Goal: Find specific page/section: Find specific page/section

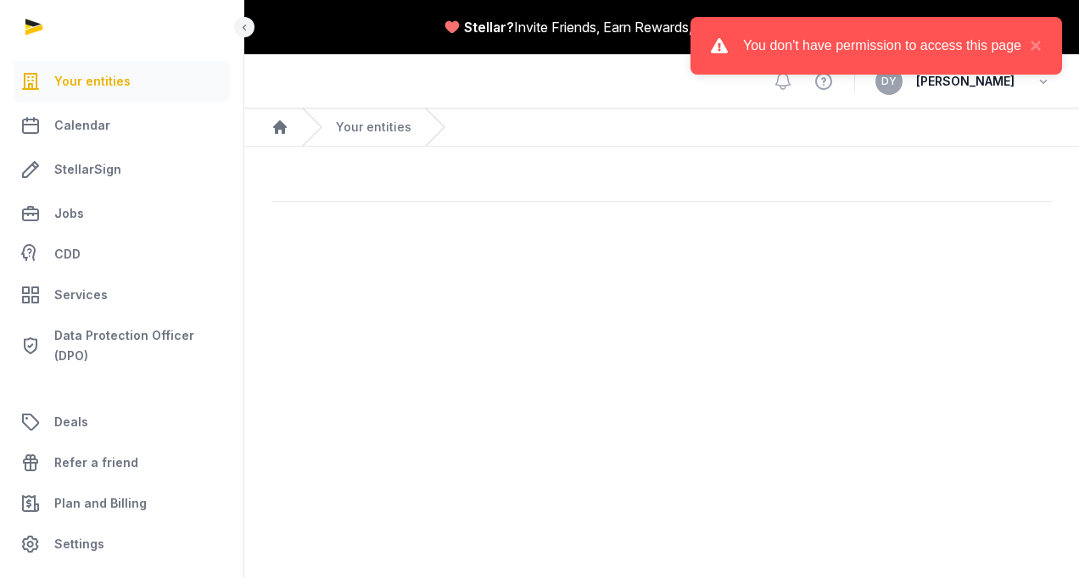
click at [1051, 38] on div "You don't have permission to access this page ×" at bounding box center [875, 46] width 371 height 58
click at [1040, 42] on button "×" at bounding box center [1031, 46] width 20 height 20
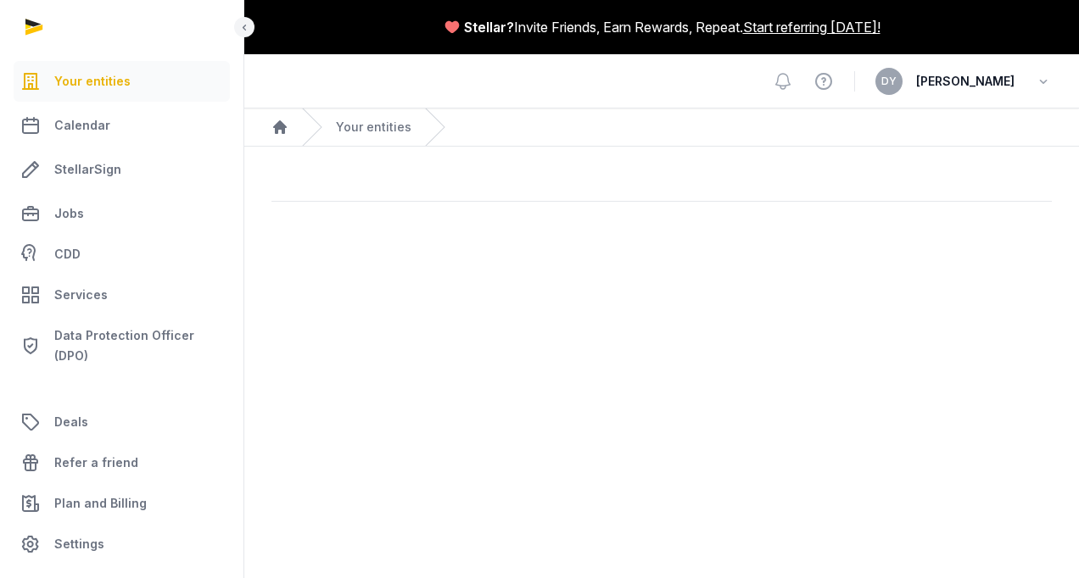
click at [398, 416] on main "Stellar? Invite Friends, Earn Rewards, Repeat. Start referring [DATE]! Open sid…" at bounding box center [539, 289] width 1079 height 578
click at [368, 259] on main "Stellar? Invite Friends, Earn Rewards, Repeat. Start referring [DATE]! Open sid…" at bounding box center [539, 289] width 1079 height 578
click at [119, 195] on link "Jobs" at bounding box center [122, 213] width 216 height 41
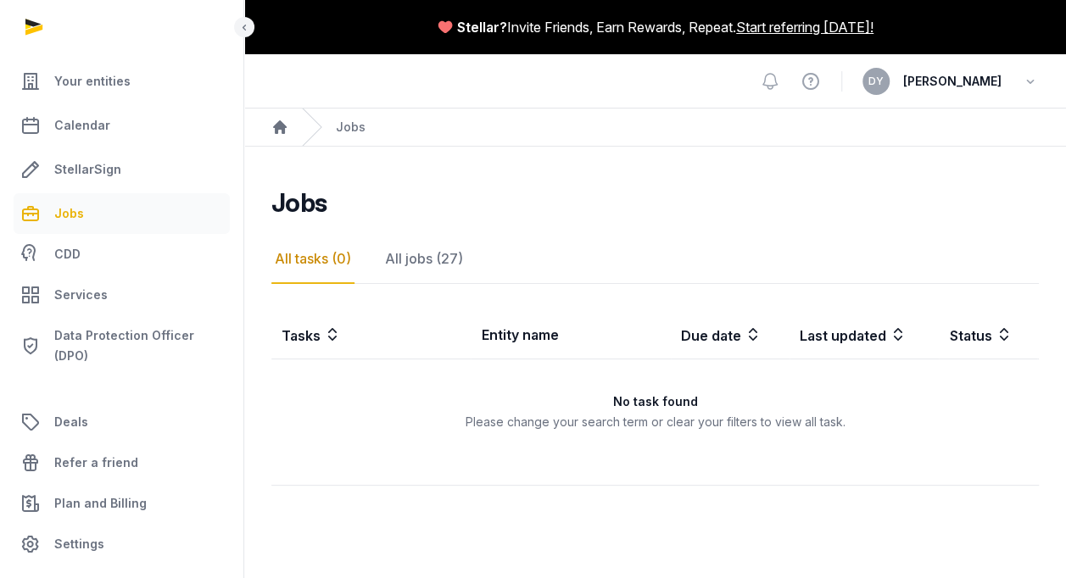
click at [475, 220] on div "**********" at bounding box center [654, 409] width 767 height 445
click at [579, 148] on main "**********" at bounding box center [655, 403] width 822 height 513
click at [239, 31] on icon at bounding box center [244, 27] width 14 height 20
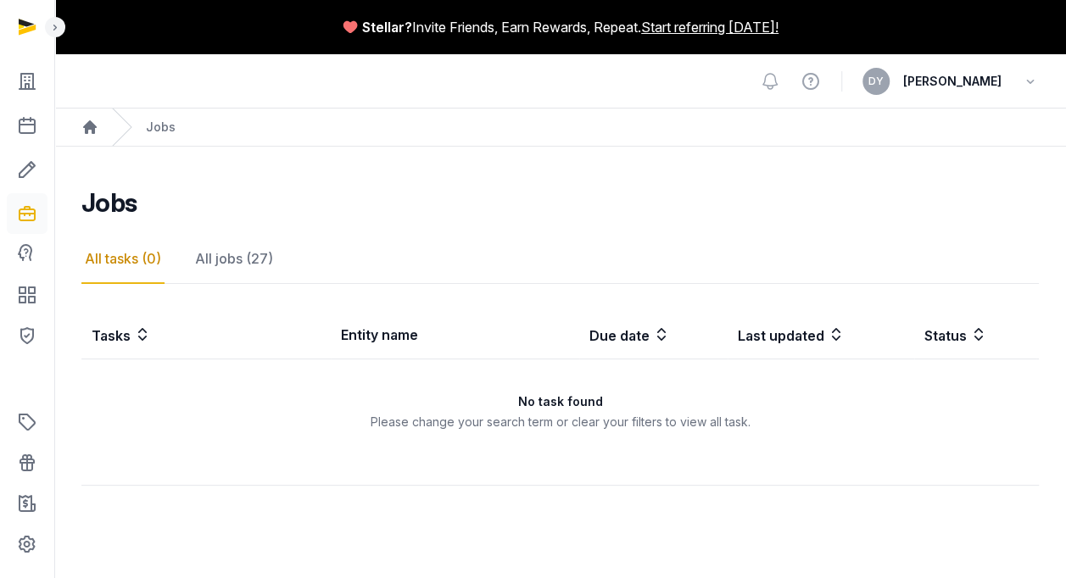
click at [120, 122] on icon "Breadcrumb" at bounding box center [122, 127] width 20 height 37
click at [103, 127] on ol "Home Jobs" at bounding box center [560, 127] width 1012 height 37
click at [41, 98] on link at bounding box center [27, 81] width 41 height 41
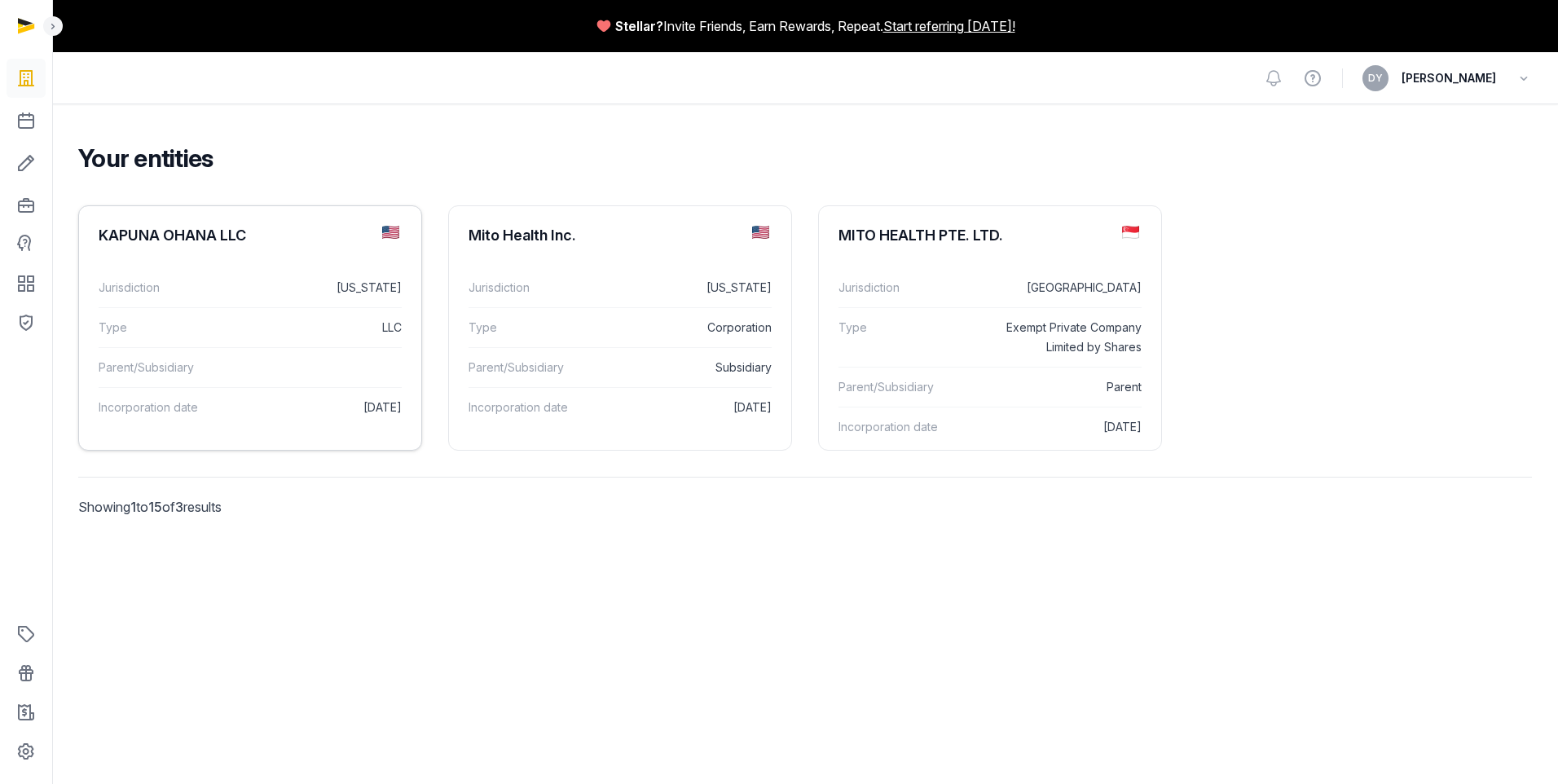
click at [359, 351] on div "Parent/Subsidiary" at bounding box center [250, 367] width 303 height 40
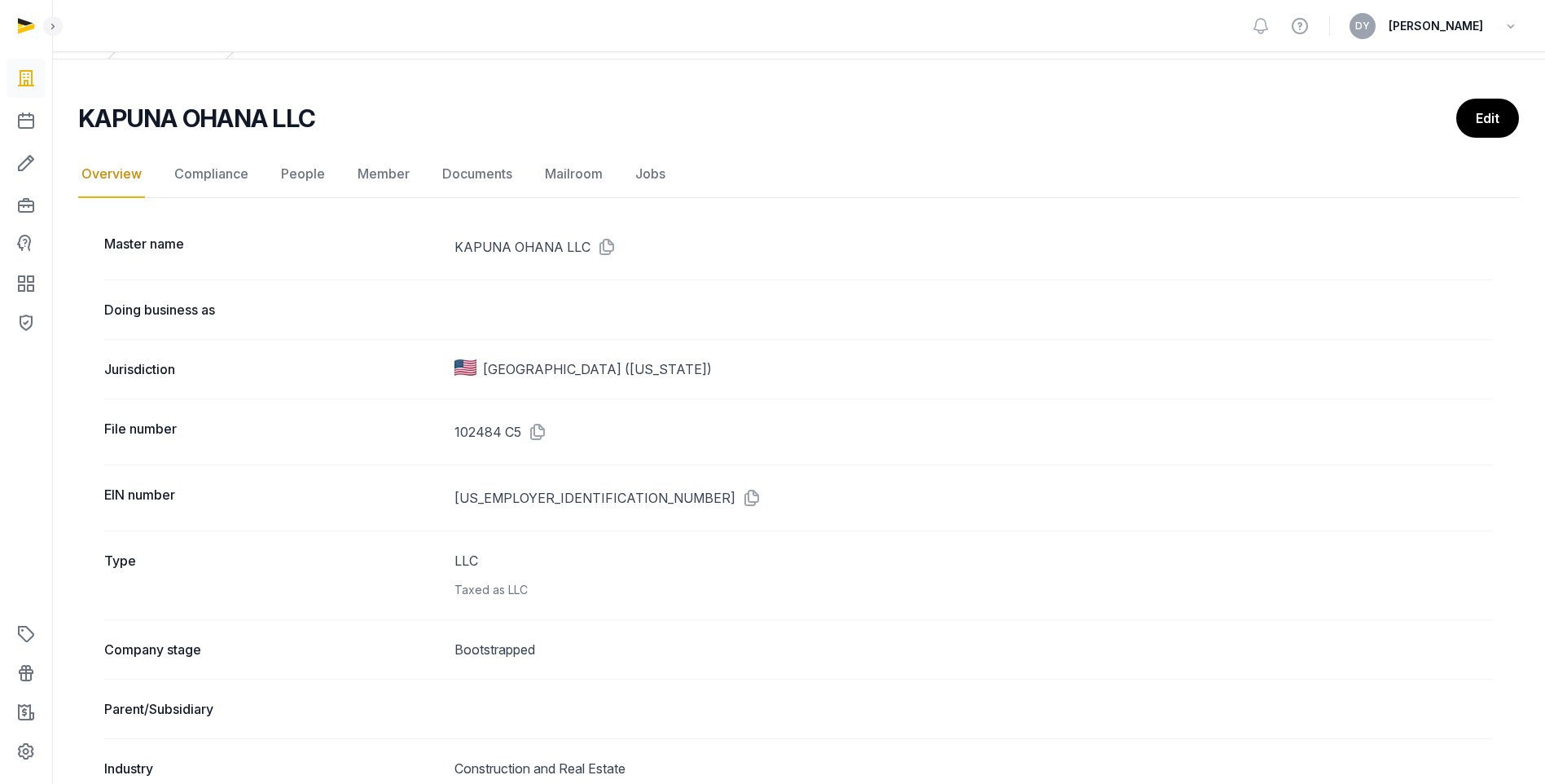
scroll to position [244, 0]
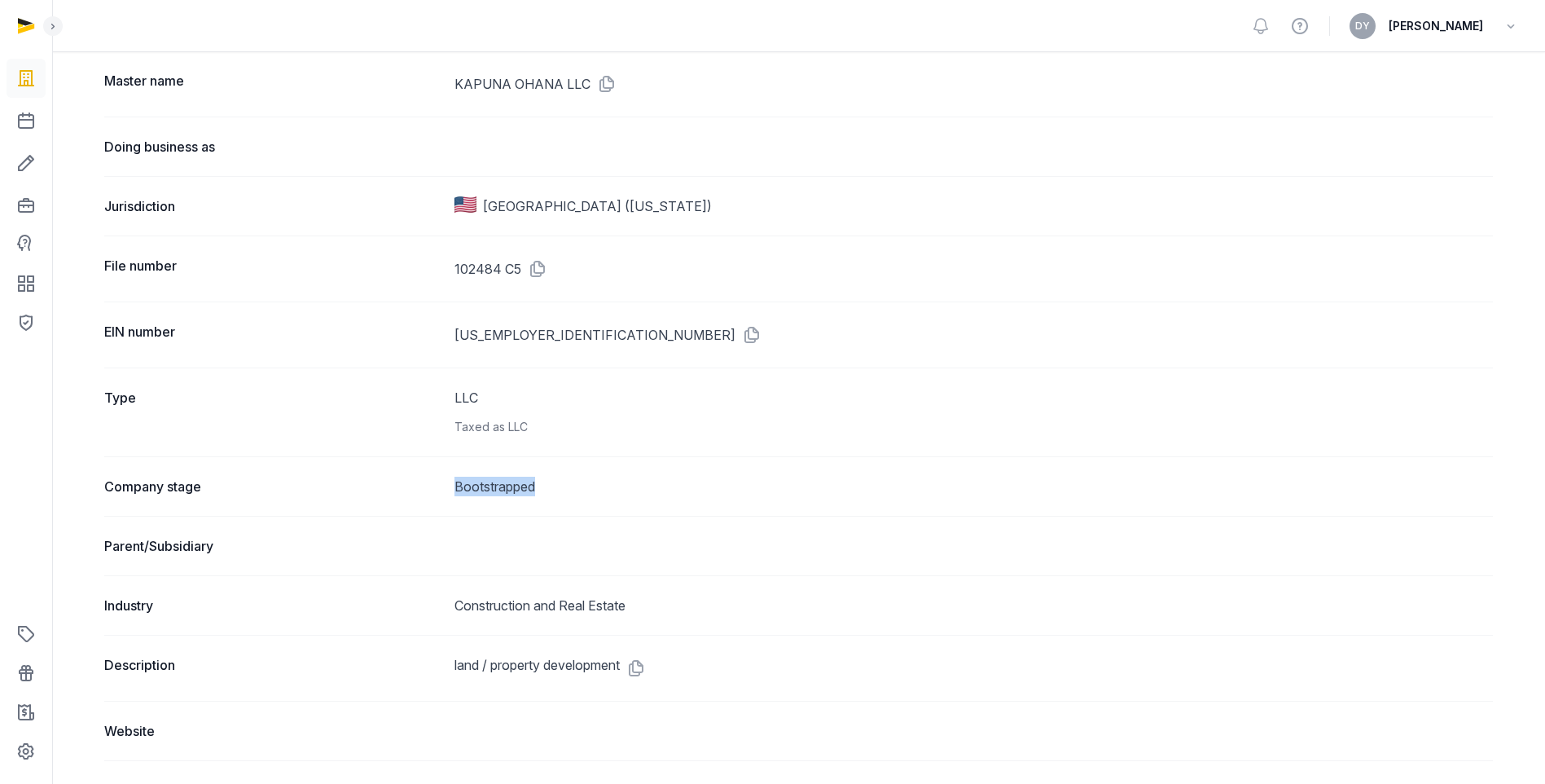
drag, startPoint x: 598, startPoint y: 488, endPoint x: 424, endPoint y: 476, distance: 174.4
click at [424, 476] on div "Company stage Bootstrapped" at bounding box center [799, 486] width 1389 height 60
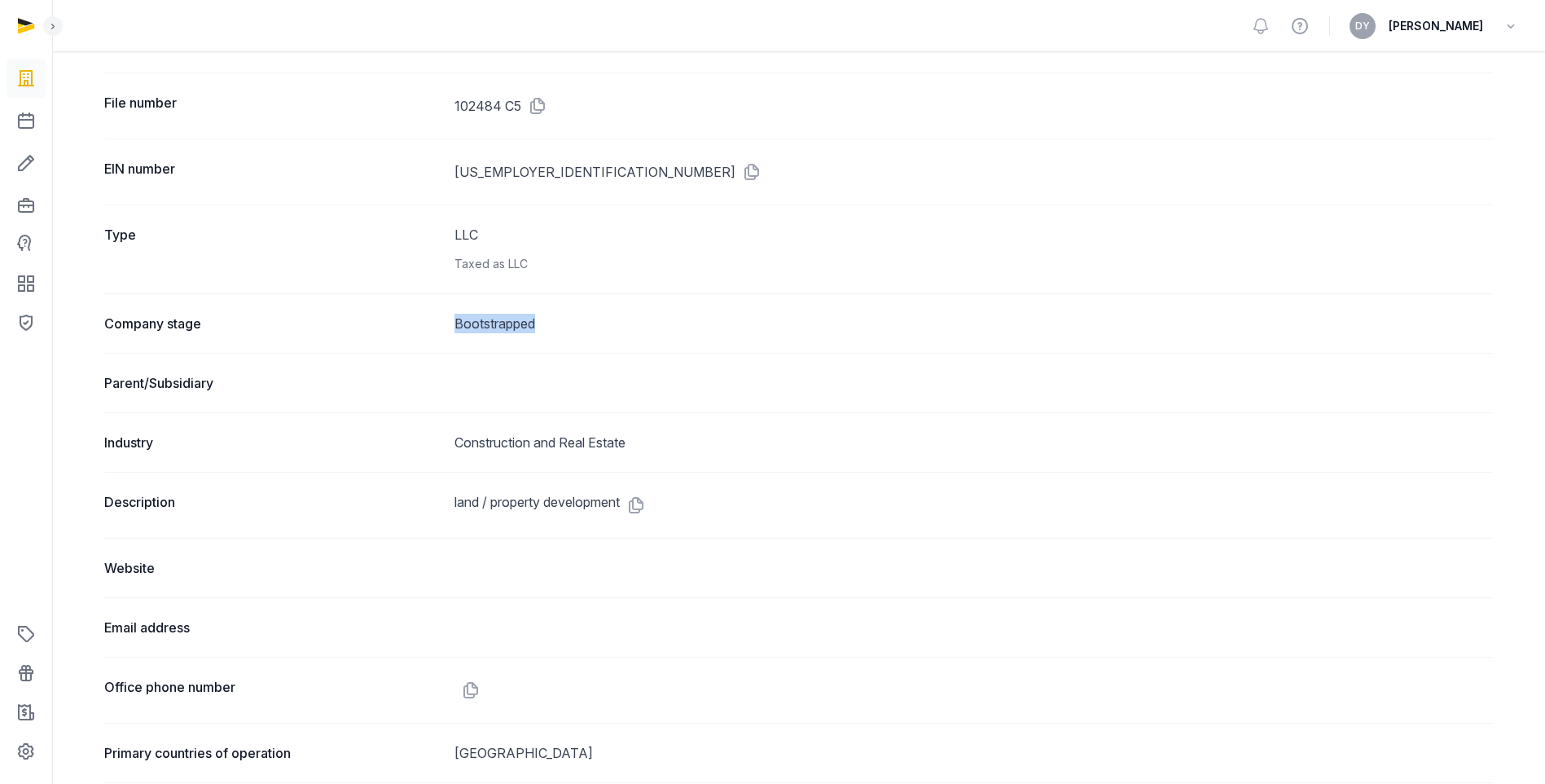
drag, startPoint x: 427, startPoint y: 333, endPoint x: 611, endPoint y: 330, distance: 184.0
click at [611, 330] on div "Company stage Bootstrapped" at bounding box center [799, 323] width 1389 height 60
click at [611, 330] on dd "Bootstrapped" at bounding box center [973, 323] width 1039 height 19
drag, startPoint x: 409, startPoint y: 438, endPoint x: 736, endPoint y: 436, distance: 327.0
click at [736, 436] on div "Industry Construction and Real Estate" at bounding box center [799, 442] width 1389 height 60
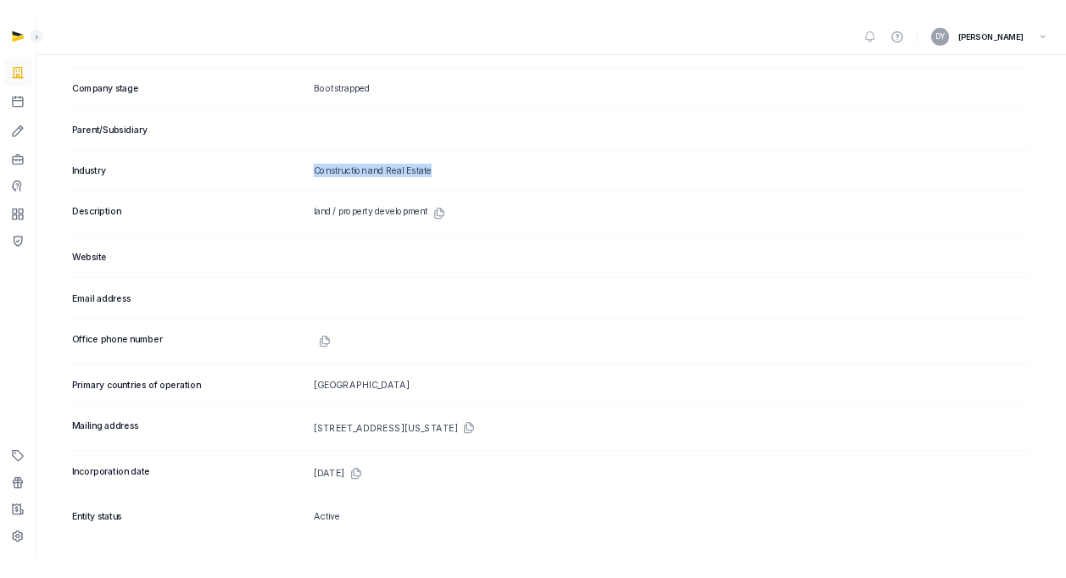
scroll to position [655, 0]
